Goal: Task Accomplishment & Management: Use online tool/utility

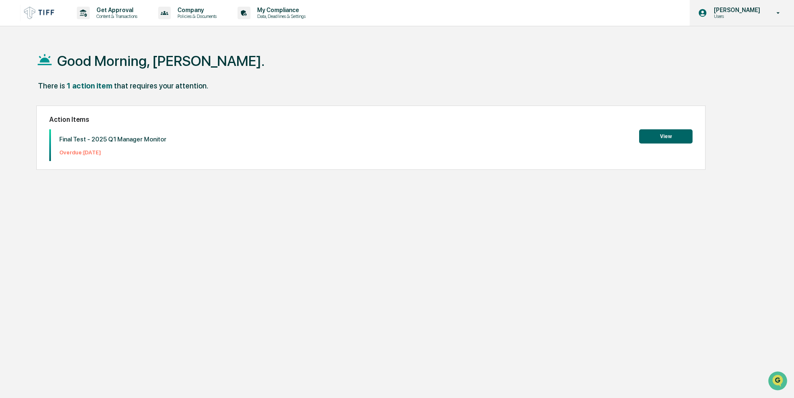
click at [732, 6] on div "[PERSON_NAME] Users" at bounding box center [742, 13] width 104 height 26
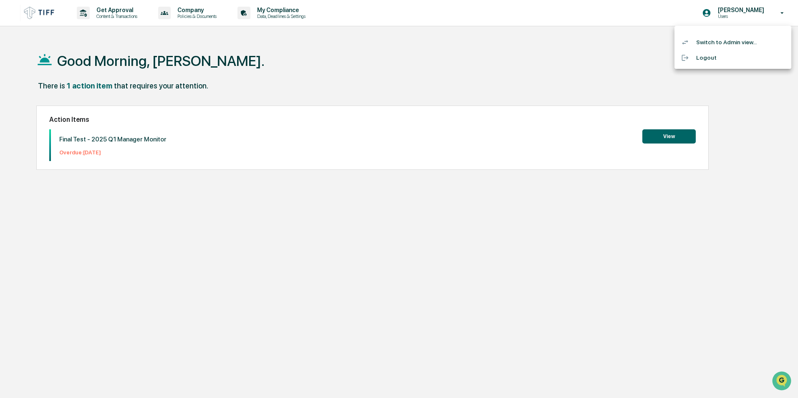
click at [720, 38] on li "Switch to Admin view..." at bounding box center [733, 42] width 117 height 15
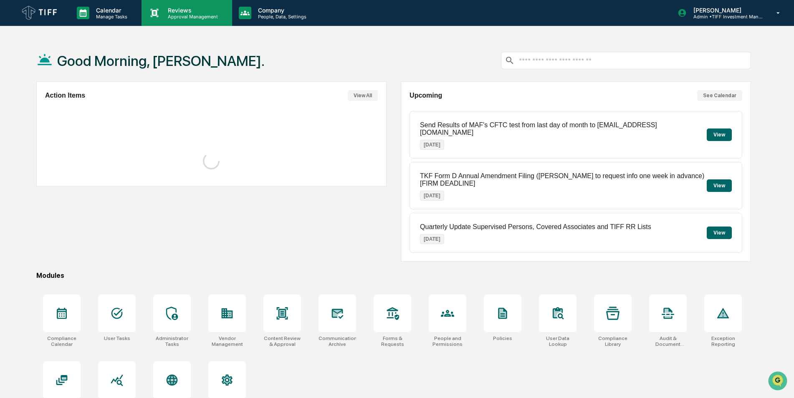
click at [190, 19] on p "Approval Management" at bounding box center [191, 17] width 61 height 6
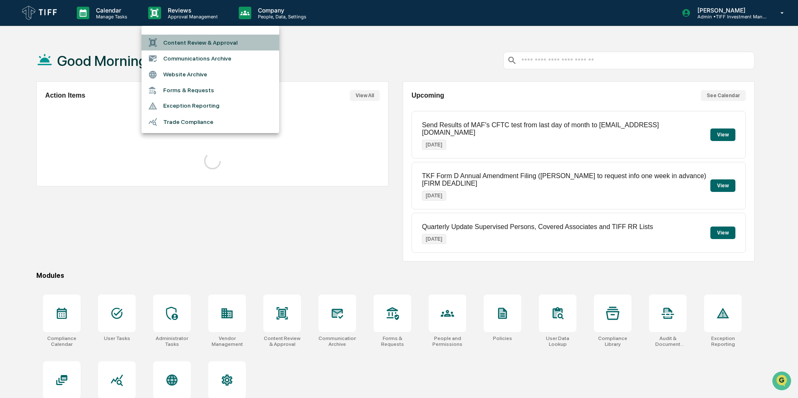
click at [190, 40] on li "Content Review & Approval" at bounding box center [211, 43] width 138 height 16
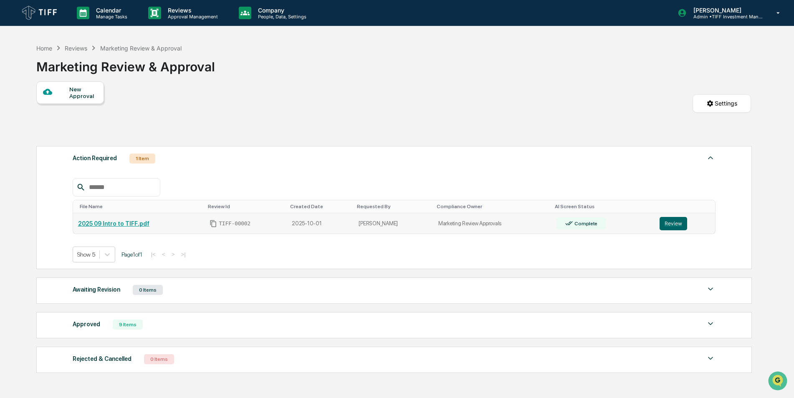
click at [122, 223] on link "2025 09 Intro to TIFF.pdf" at bounding box center [113, 223] width 71 height 7
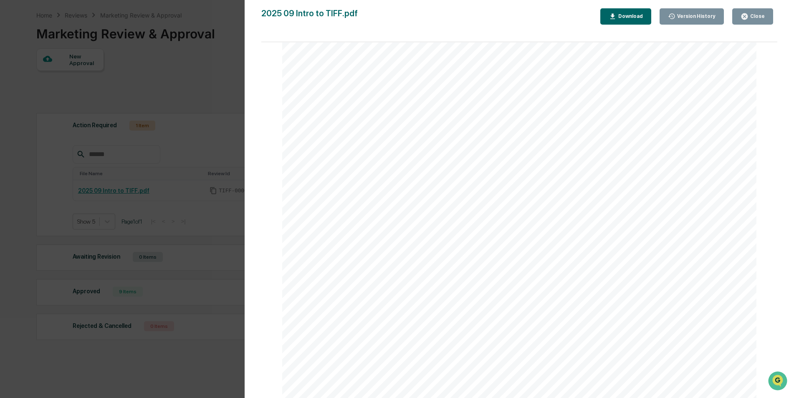
scroll to position [51, 0]
